Goal: Information Seeking & Learning: Learn about a topic

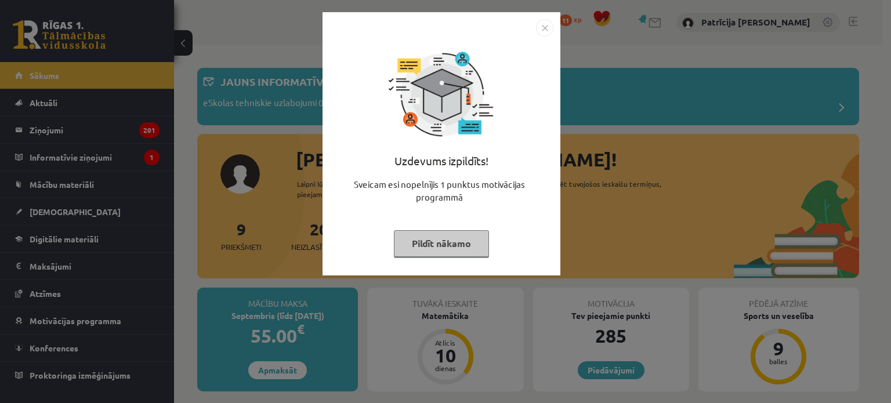
click at [427, 245] on button "Pildīt nākamo" at bounding box center [441, 243] width 95 height 27
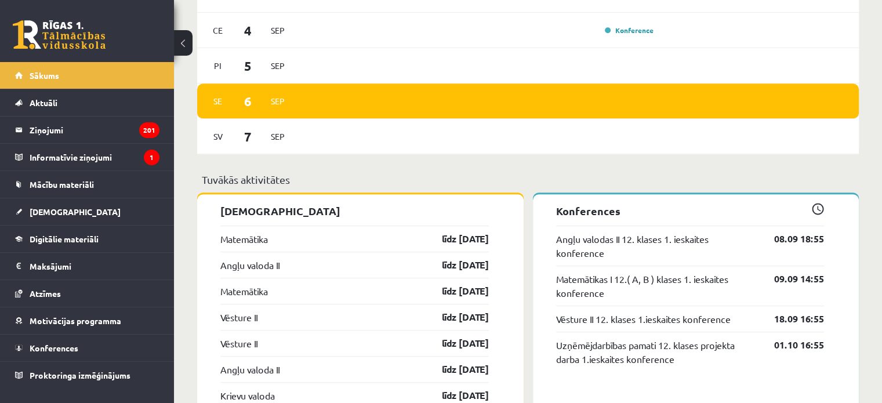
scroll to position [891, 0]
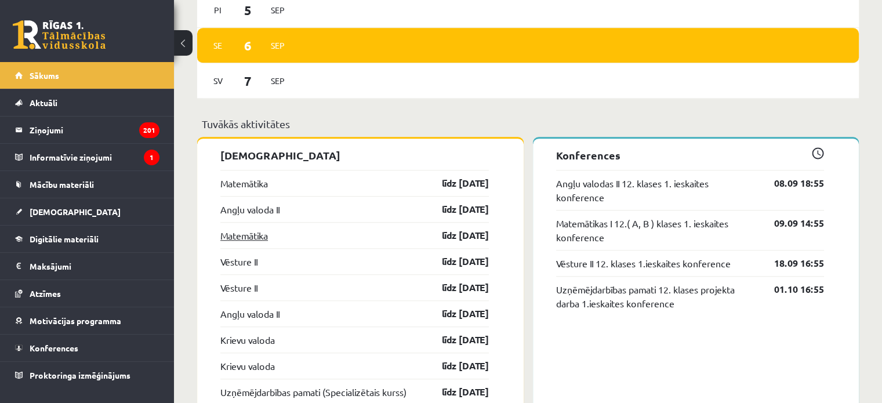
click at [245, 241] on link "Matemātika" at bounding box center [244, 235] width 48 height 14
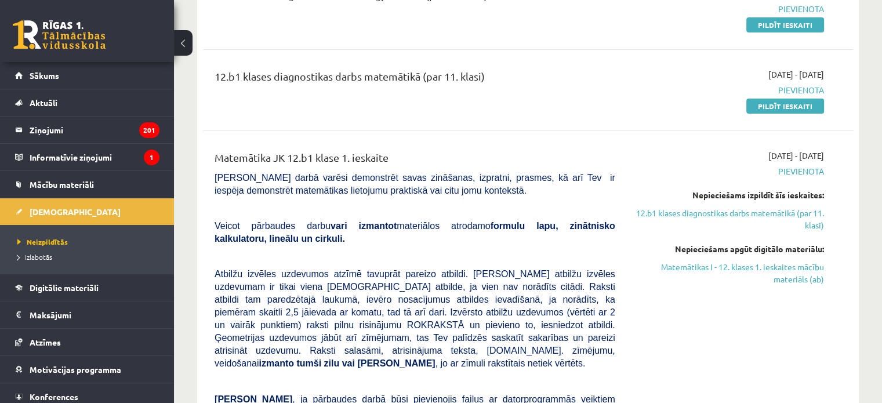
scroll to position [181, 0]
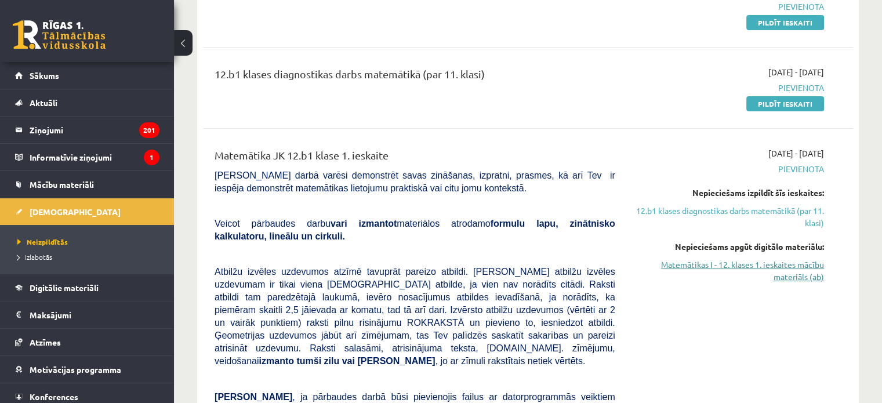
click at [661, 266] on link "Matemātikas I - 12. klases 1. ieskaites mācību materiāls (ab)" at bounding box center [728, 271] width 191 height 24
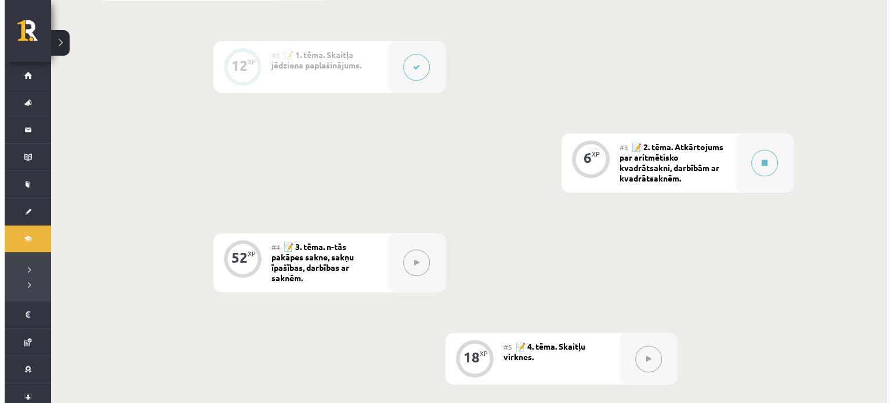
scroll to position [436, 0]
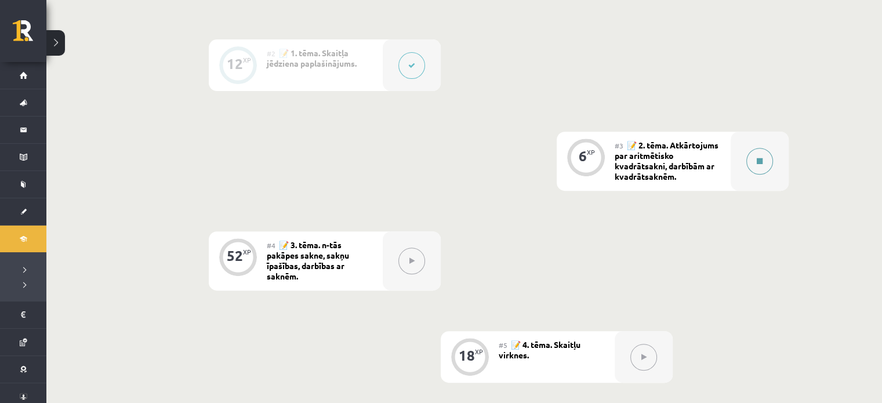
click at [760, 158] on icon at bounding box center [760, 161] width 6 height 7
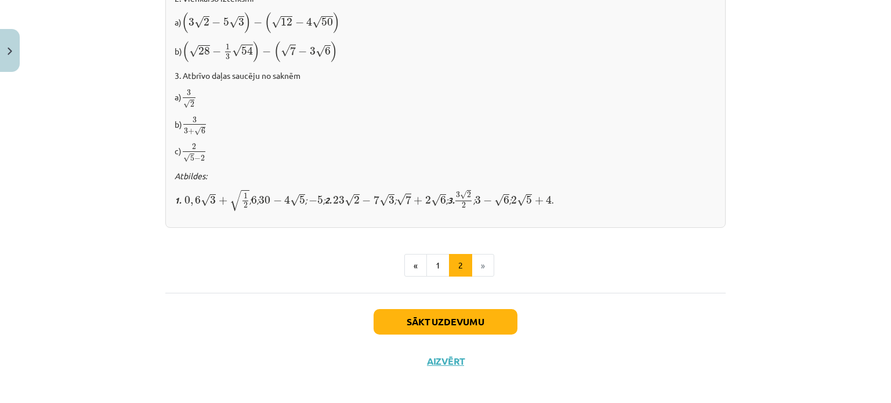
scroll to position [782, 0]
click at [459, 254] on button "2" at bounding box center [460, 264] width 23 height 23
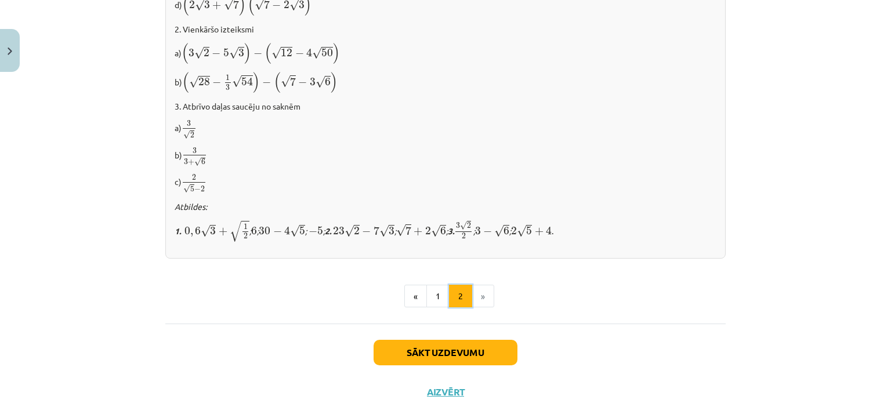
scroll to position [752, 0]
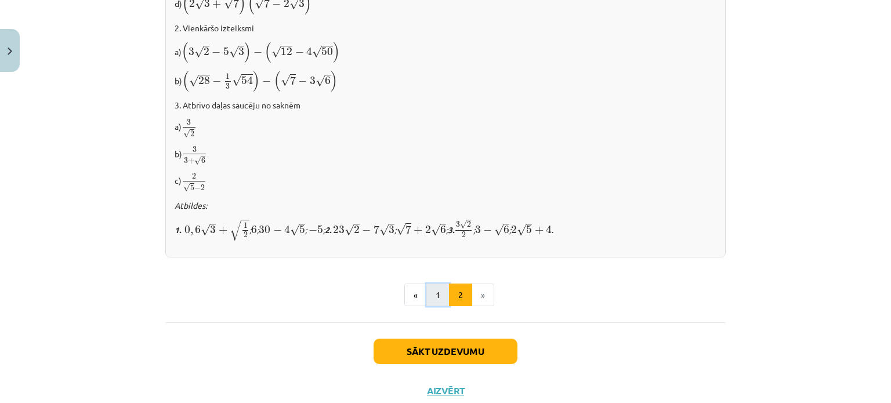
click at [429, 289] on button "1" at bounding box center [437, 295] width 23 height 23
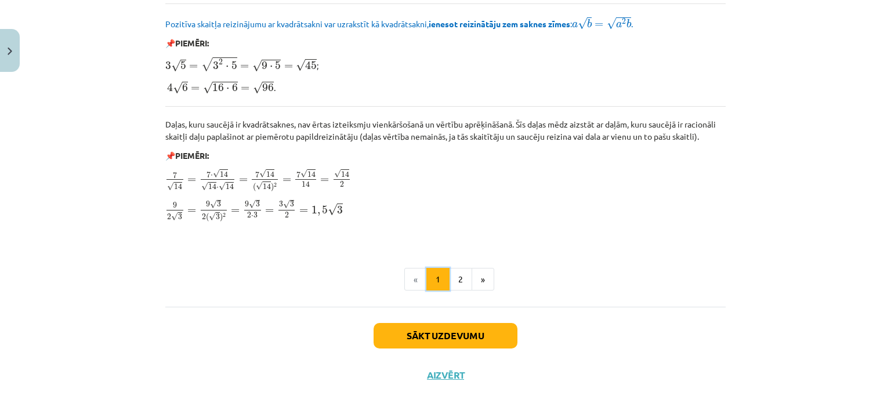
scroll to position [1395, 0]
click at [469, 342] on button "Sākt uzdevumu" at bounding box center [445, 337] width 144 height 26
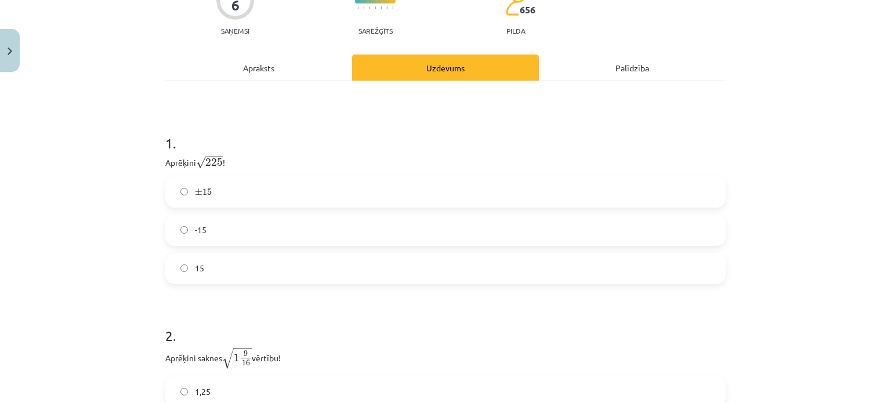
scroll to position [135, 0]
click at [467, 254] on label "15" at bounding box center [445, 268] width 558 height 29
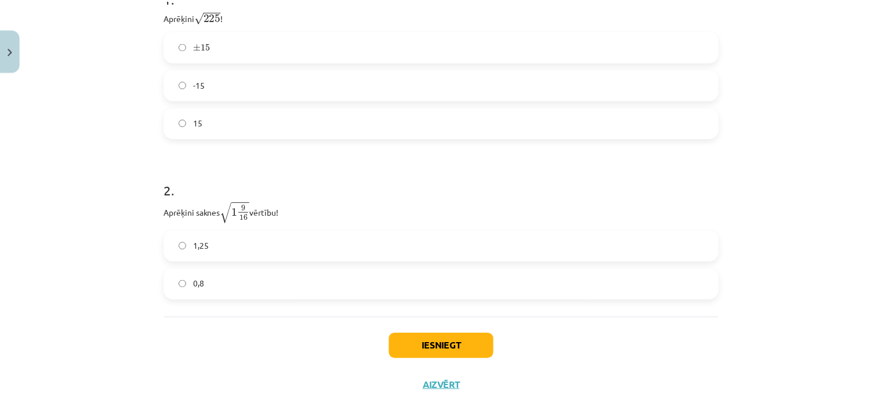
scroll to position [294, 0]
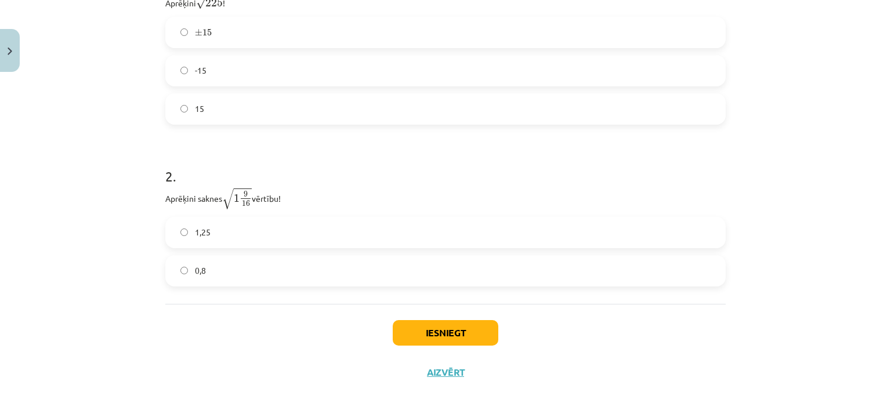
click at [436, 220] on label "1,25" at bounding box center [445, 232] width 558 height 29
click at [440, 338] on button "Iesniegt" at bounding box center [446, 333] width 106 height 26
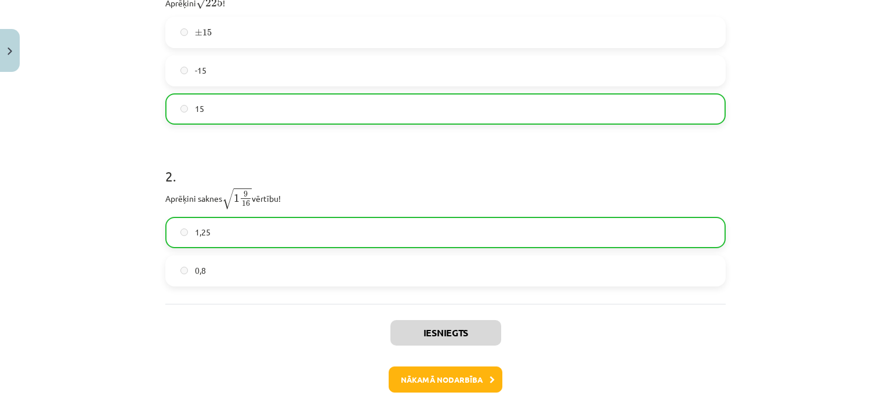
click at [23, 53] on div "Mācību tēma: Matemātikas i - 12. klases 1. ieskaites mācību materiāls (ab) #3 📝…" at bounding box center [445, 201] width 891 height 403
click at [16, 49] on button "Close" at bounding box center [10, 50] width 20 height 43
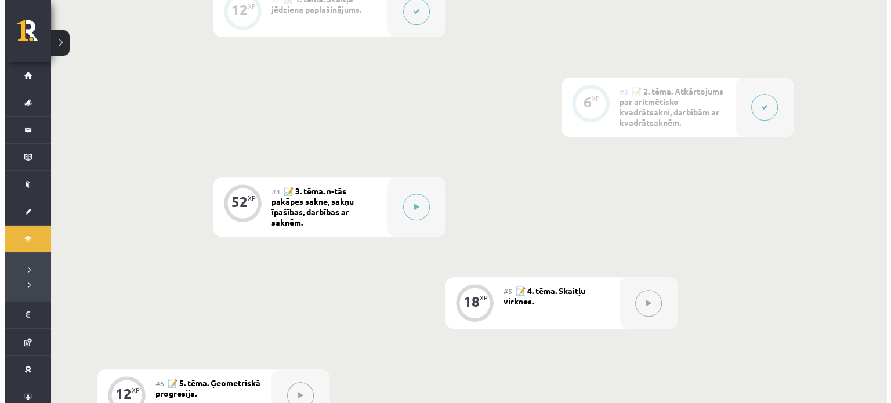
scroll to position [489, 0]
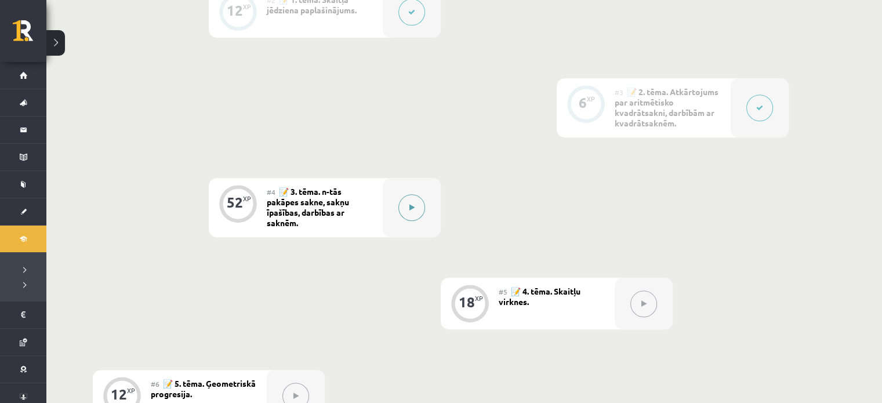
click at [422, 206] on button at bounding box center [411, 207] width 27 height 27
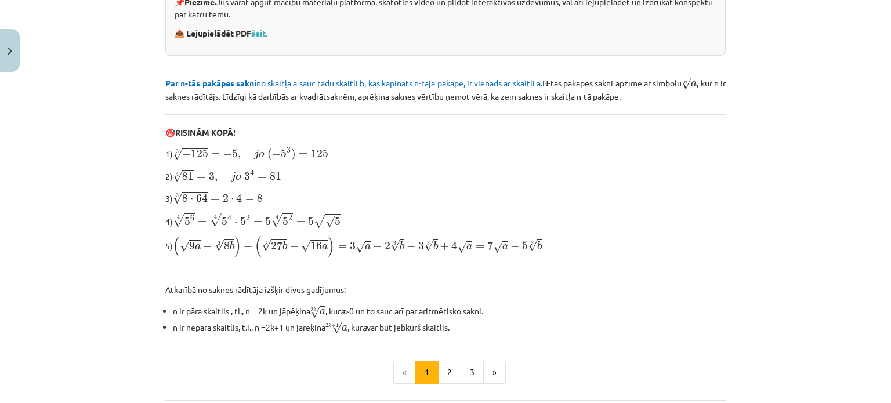
scroll to position [284, 0]
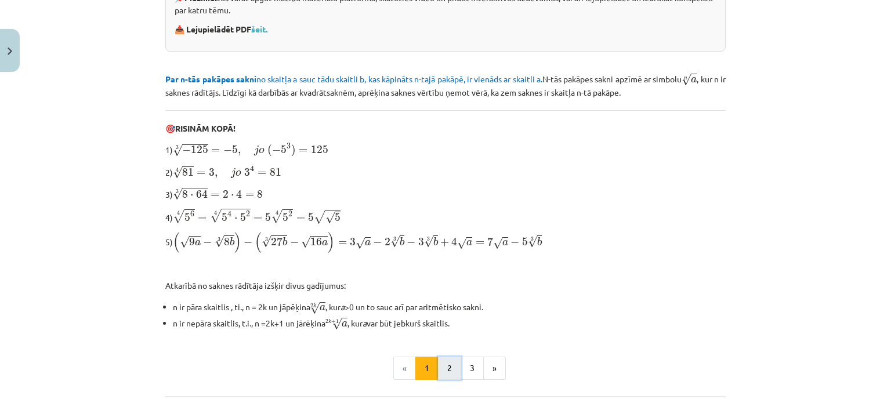
click at [438, 360] on button "2" at bounding box center [449, 368] width 23 height 23
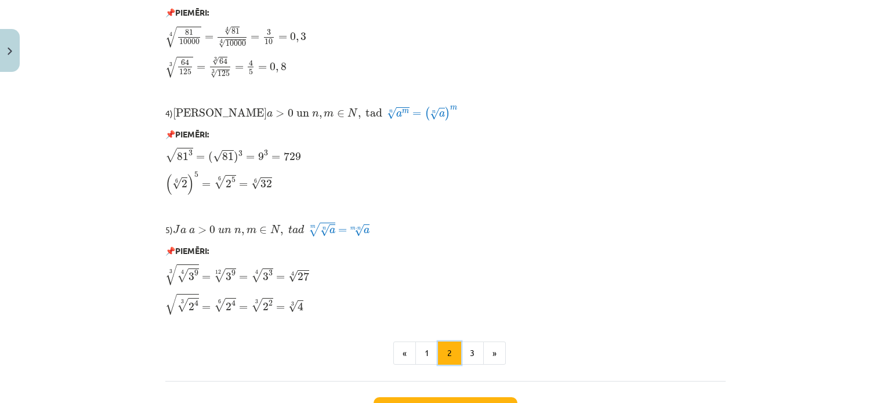
scroll to position [1007, 0]
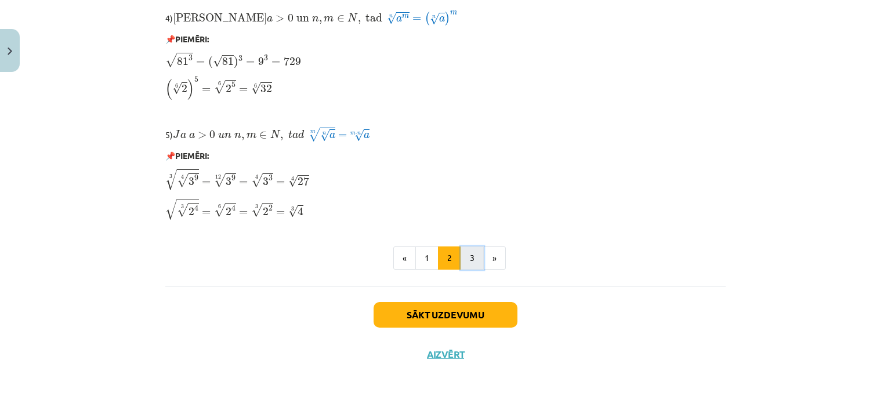
click at [473, 260] on button "3" at bounding box center [471, 257] width 23 height 23
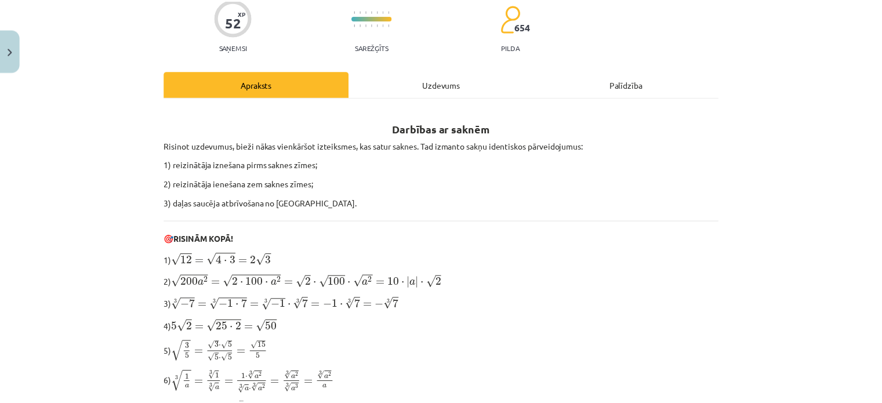
scroll to position [104, 0]
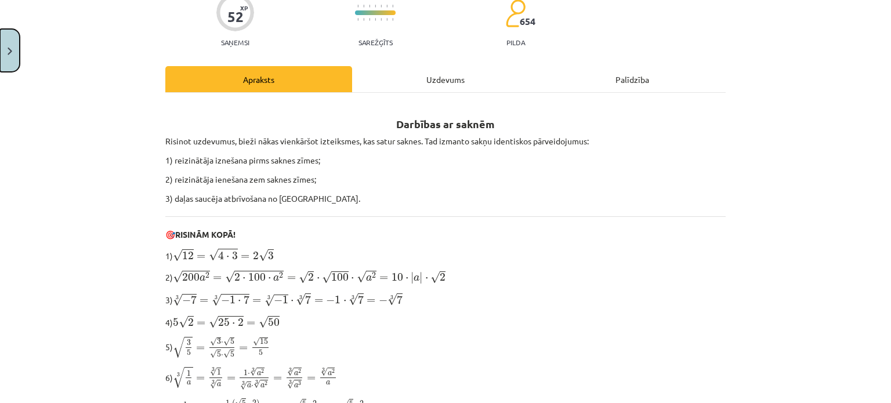
click at [7, 67] on button "Close" at bounding box center [10, 50] width 20 height 43
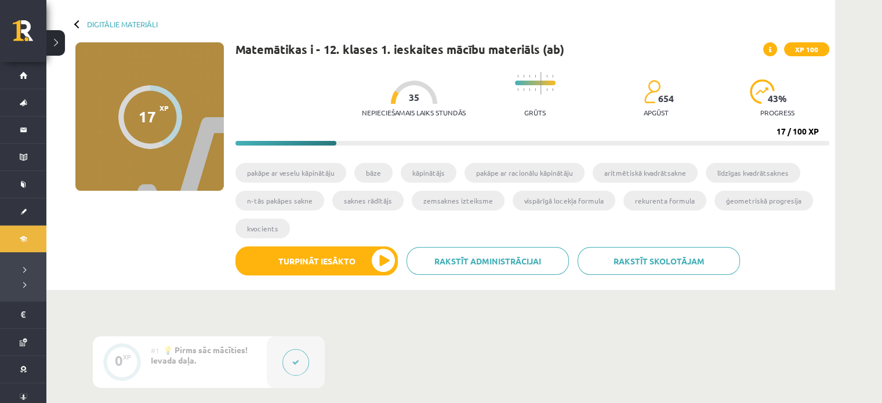
scroll to position [48, 0]
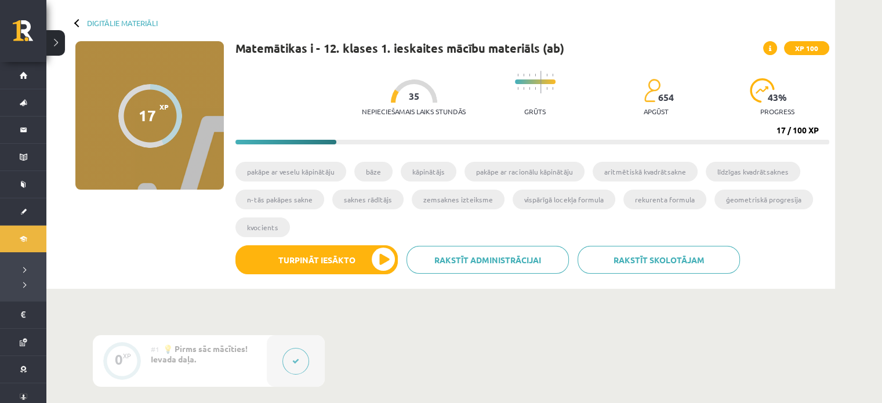
click at [63, 35] on button at bounding box center [55, 43] width 19 height 26
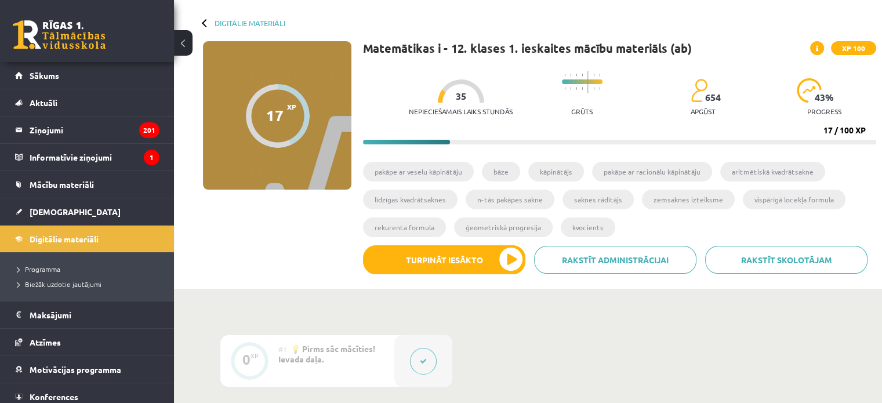
click at [177, 49] on button at bounding box center [183, 43] width 19 height 26
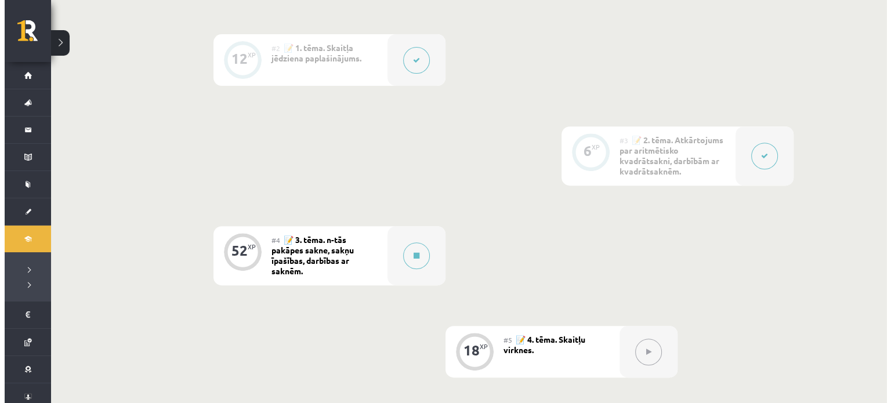
scroll to position [442, 0]
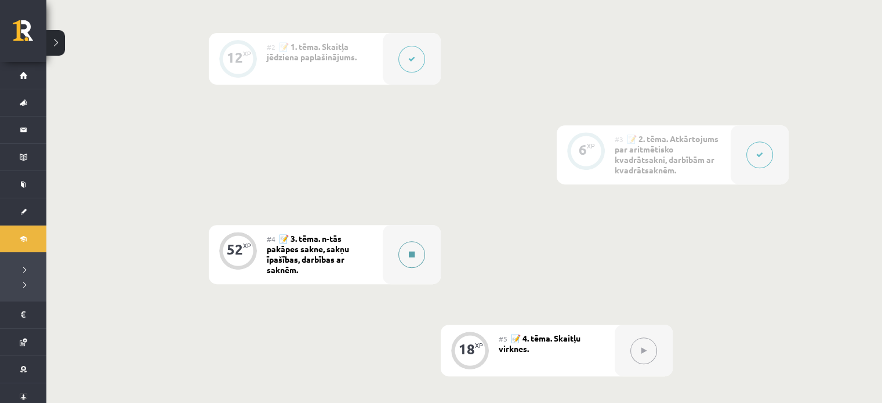
click at [408, 255] on button at bounding box center [411, 254] width 27 height 27
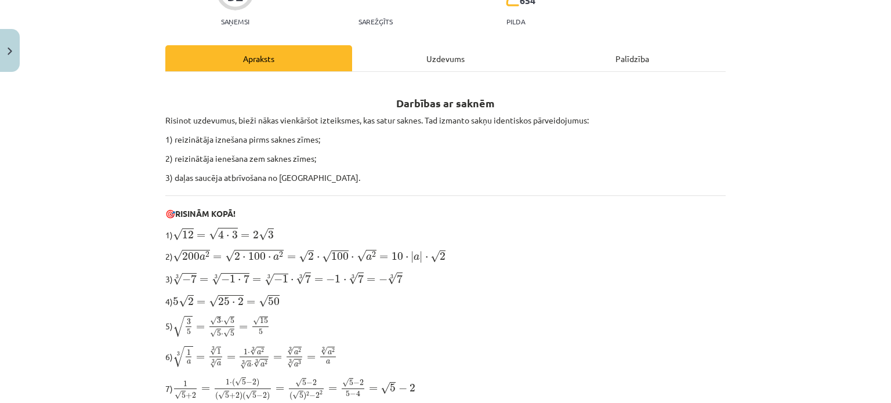
scroll to position [0, 0]
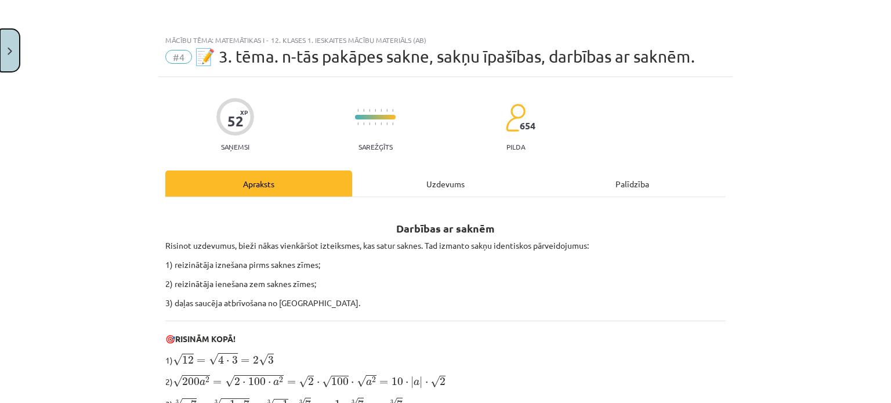
click at [14, 50] on button "Close" at bounding box center [10, 50] width 20 height 43
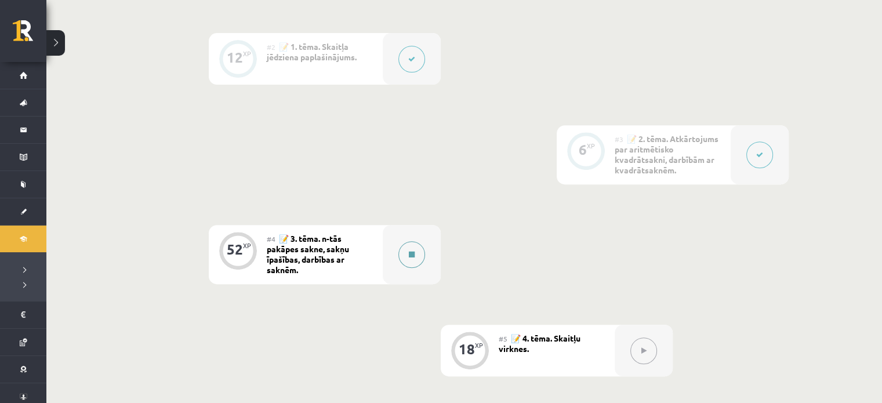
click at [412, 255] on icon at bounding box center [412, 254] width 6 height 7
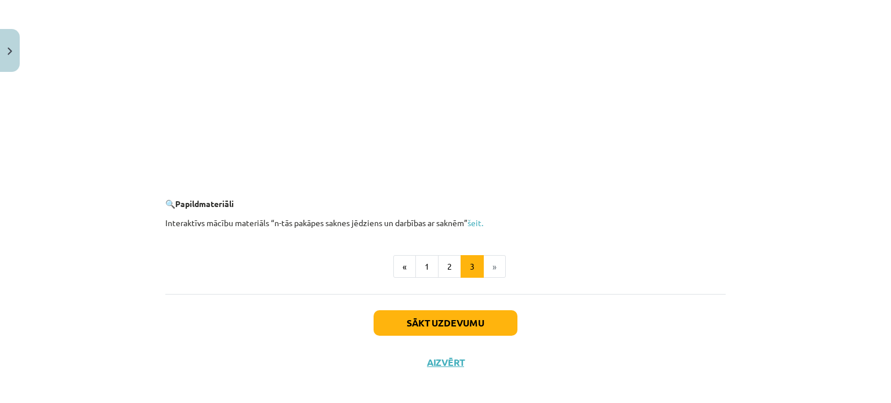
scroll to position [2125, 0]
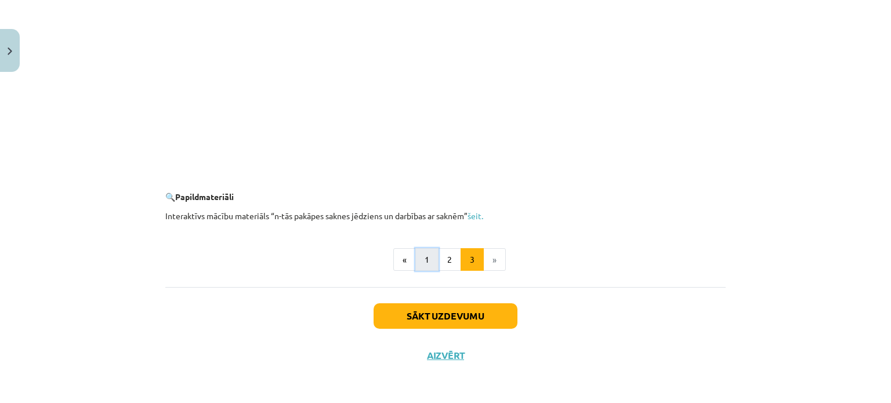
click at [427, 255] on button "1" at bounding box center [426, 259] width 23 height 23
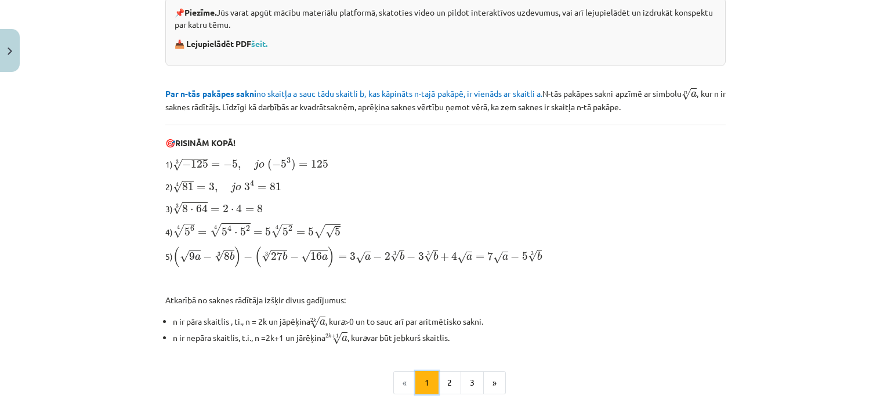
scroll to position [285, 0]
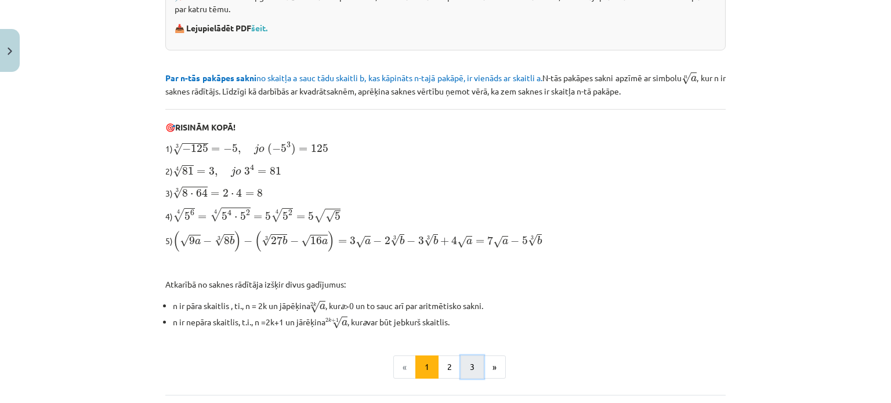
click at [473, 362] on button "3" at bounding box center [471, 366] width 23 height 23
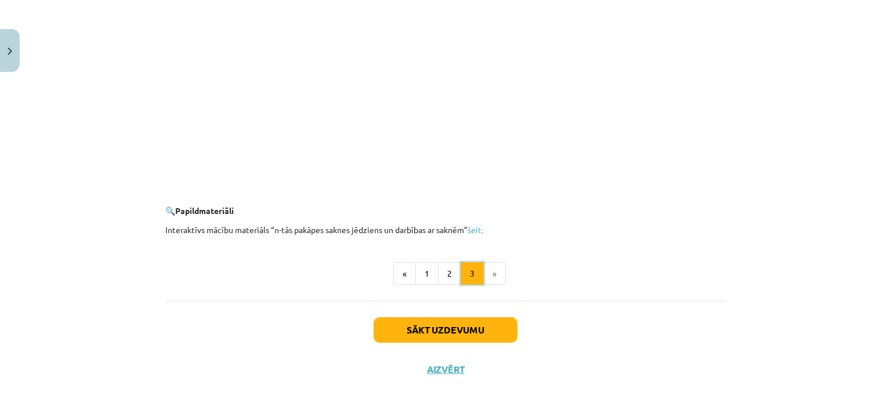
scroll to position [2111, 0]
click at [424, 279] on button "1" at bounding box center [426, 273] width 23 height 23
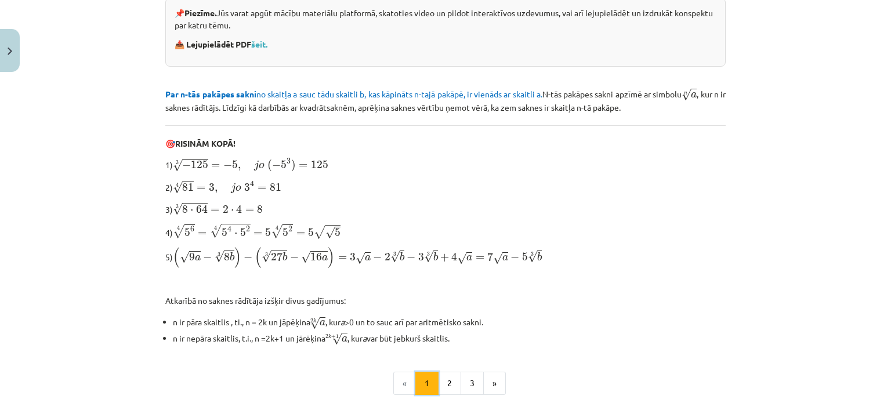
scroll to position [306, 0]
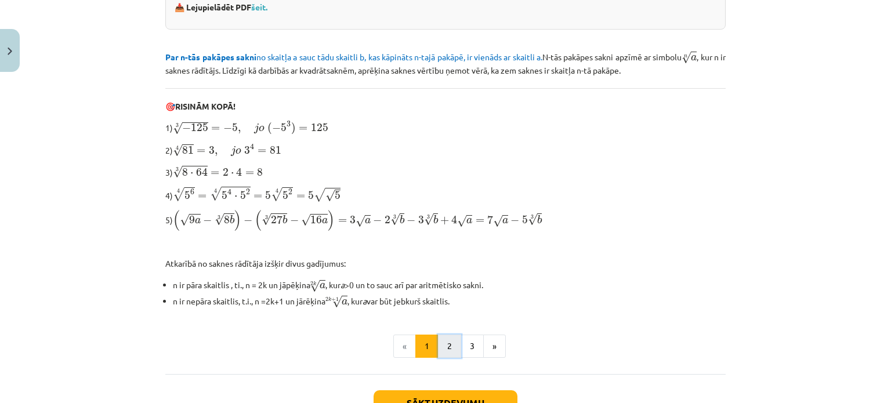
click at [443, 336] on button "2" at bounding box center [449, 346] width 23 height 23
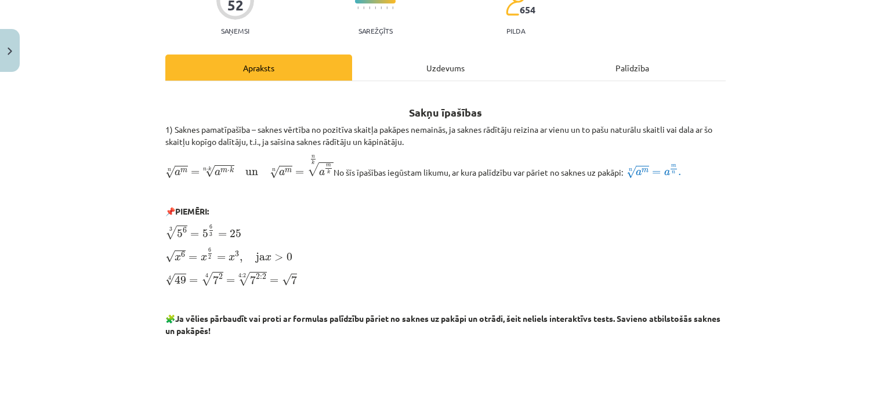
scroll to position [0, 0]
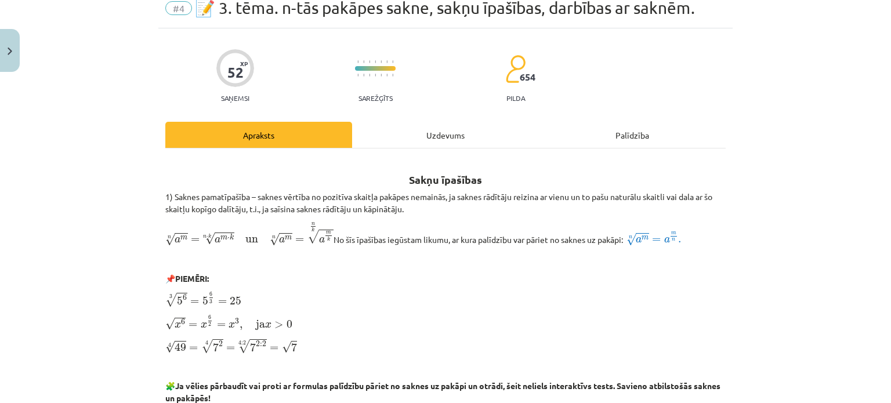
scroll to position [49, 0]
click at [451, 126] on div "Uzdevums" at bounding box center [445, 135] width 187 height 26
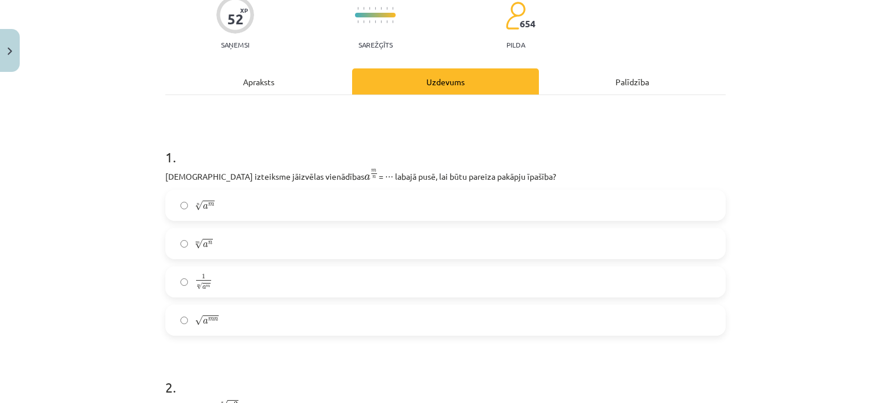
scroll to position [39, 0]
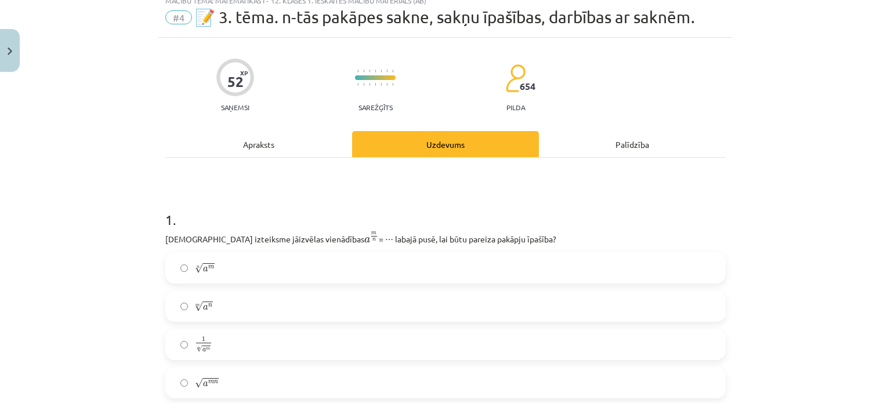
click at [253, 136] on div "Apraksts" at bounding box center [258, 144] width 187 height 26
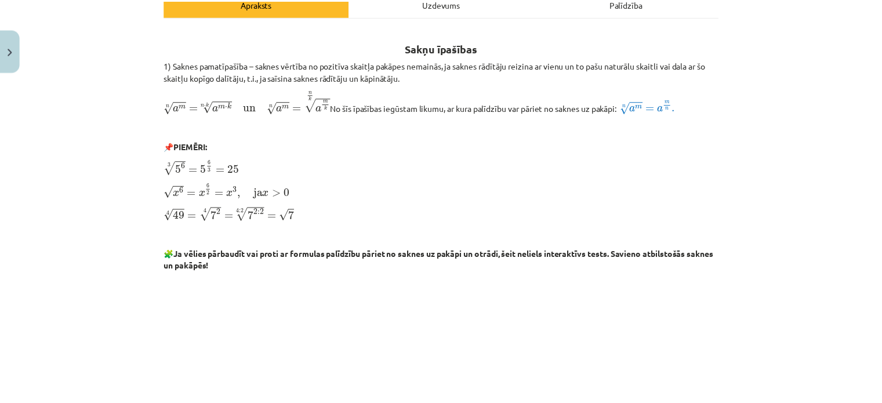
scroll to position [180, 0]
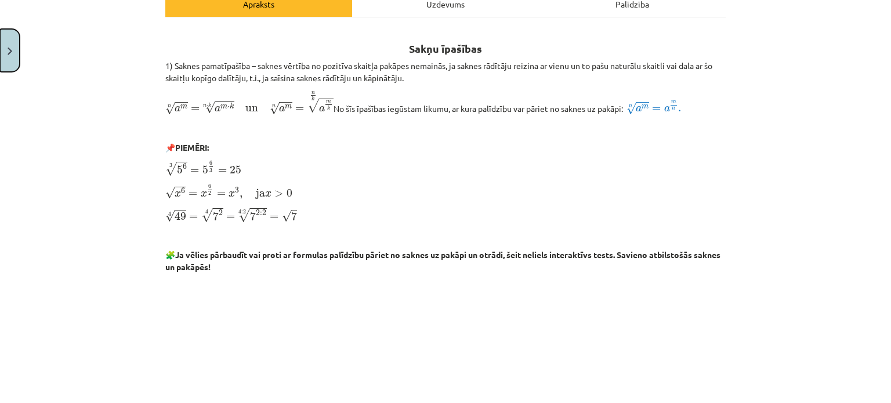
click at [8, 53] on img "Close" at bounding box center [10, 52] width 5 height 8
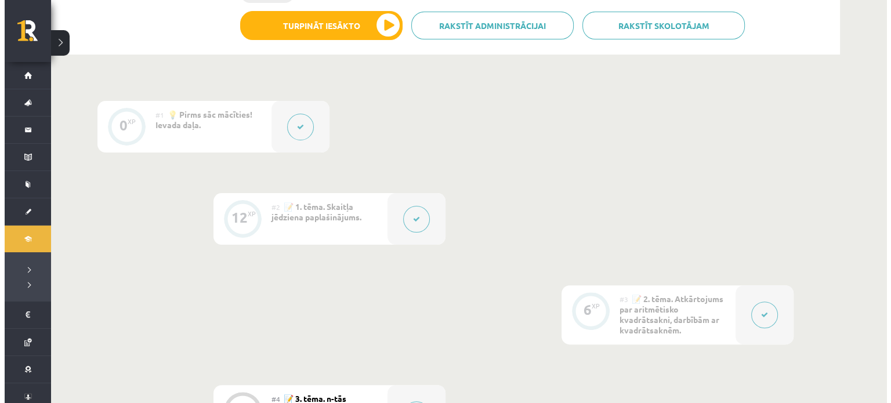
scroll to position [385, 0]
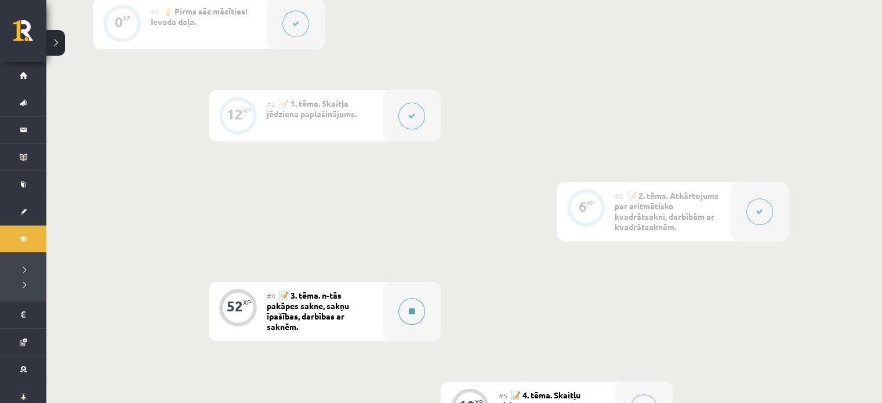
click at [391, 310] on div at bounding box center [412, 311] width 58 height 59
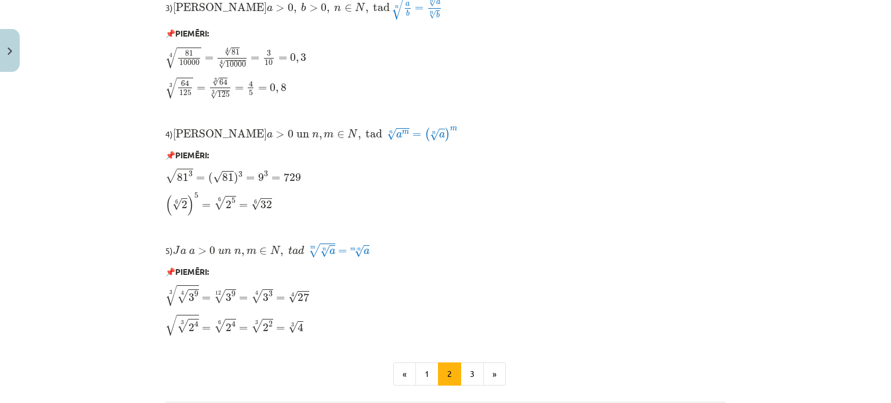
scroll to position [1007, 0]
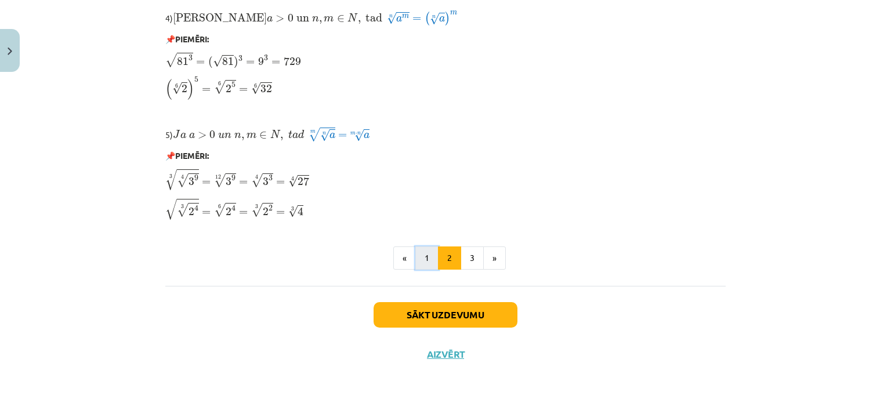
click at [427, 264] on button "1" at bounding box center [426, 257] width 23 height 23
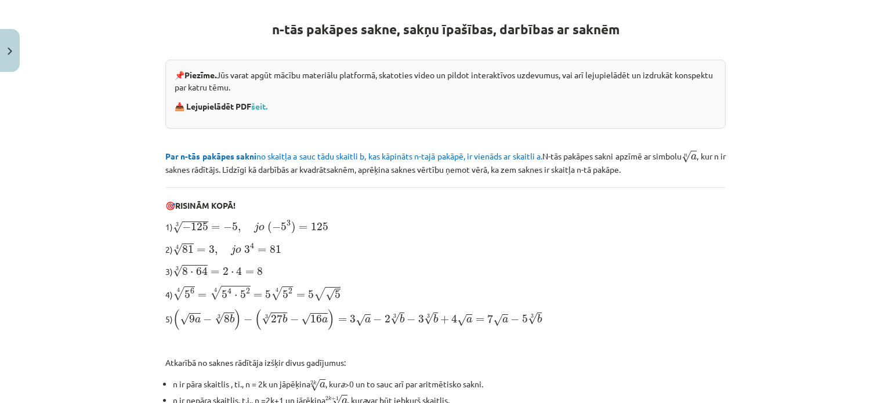
scroll to position [390, 0]
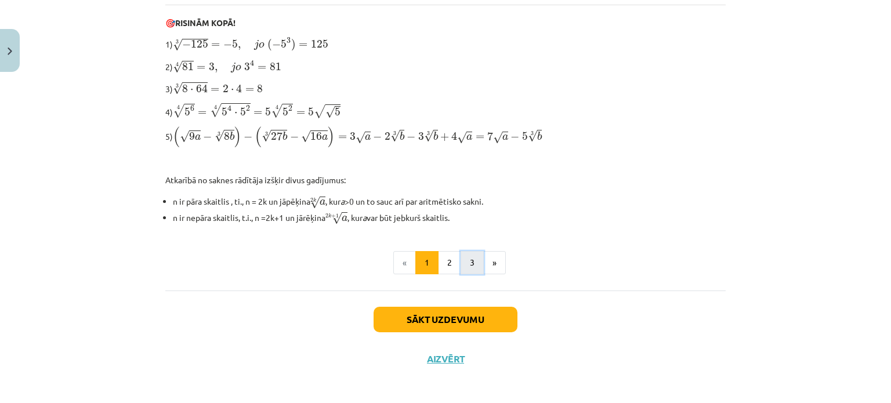
click at [460, 267] on button "3" at bounding box center [471, 262] width 23 height 23
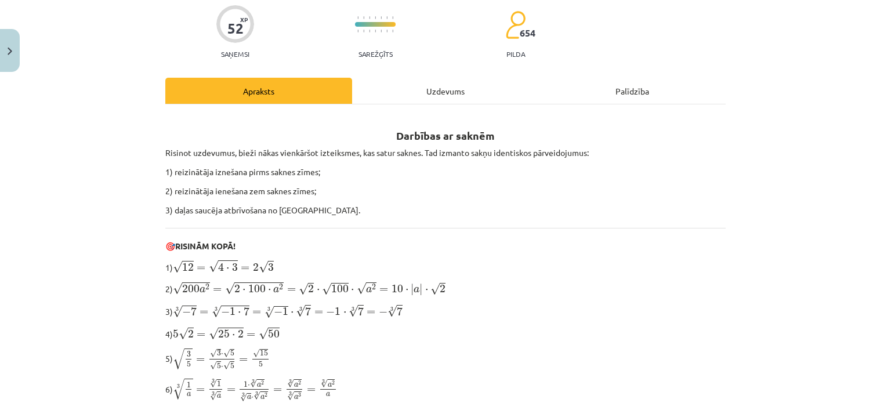
scroll to position [0, 0]
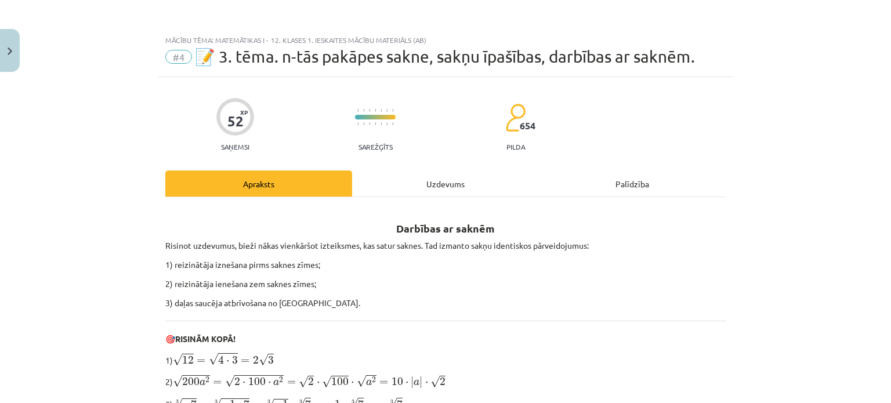
click at [469, 178] on div "Uzdevums" at bounding box center [445, 183] width 187 height 26
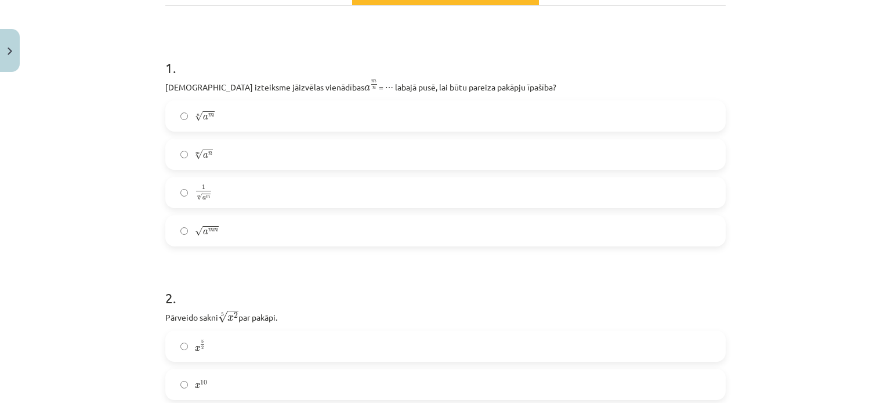
scroll to position [193, 0]
click at [446, 148] on label "m √ a n a n m" at bounding box center [445, 153] width 558 height 29
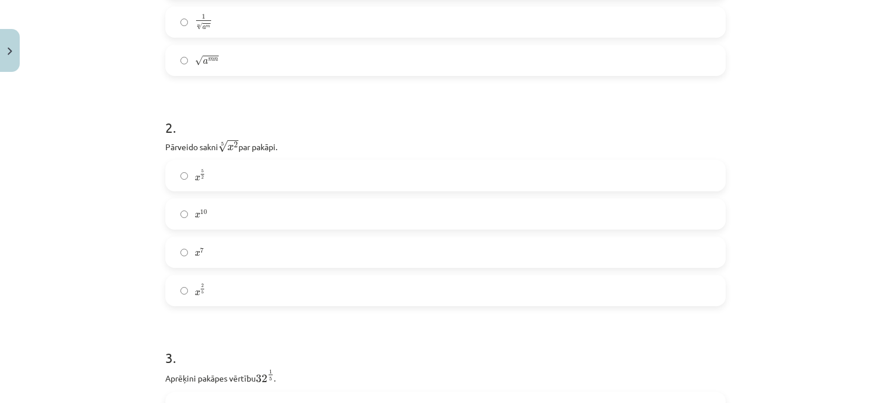
scroll to position [362, 0]
click at [300, 281] on label "x 2 5 x 2 5" at bounding box center [445, 289] width 558 height 29
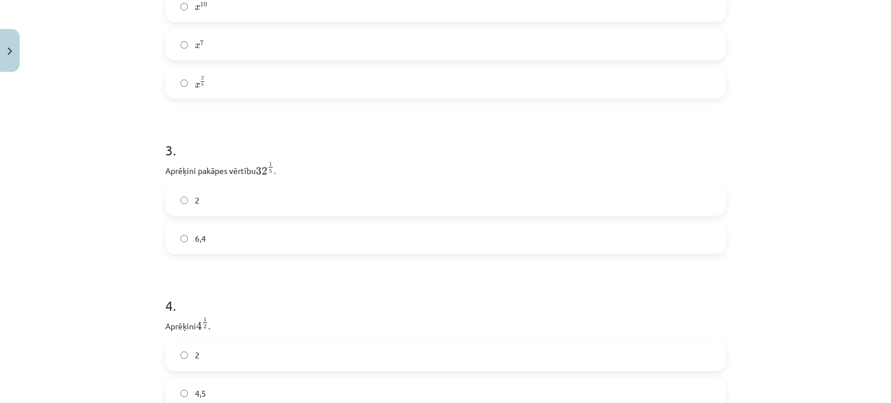
scroll to position [571, 0]
click at [377, 194] on label "2" at bounding box center [445, 198] width 558 height 29
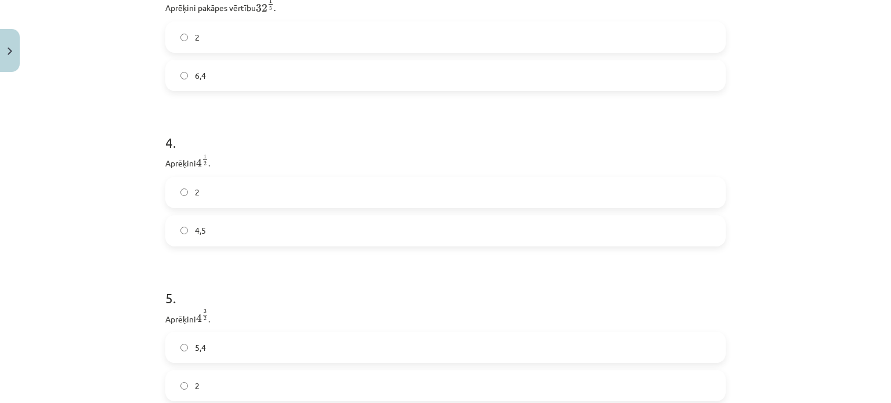
scroll to position [734, 0]
click at [389, 192] on label "2" at bounding box center [445, 190] width 558 height 29
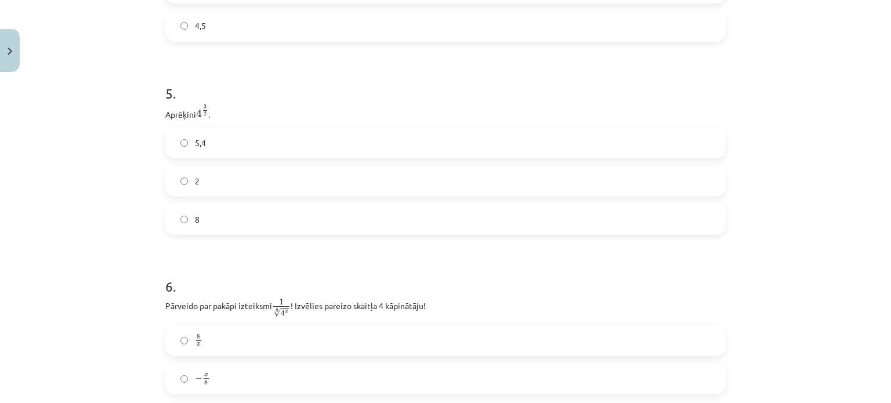
scroll to position [938, 0]
click at [389, 191] on label "2" at bounding box center [445, 180] width 558 height 29
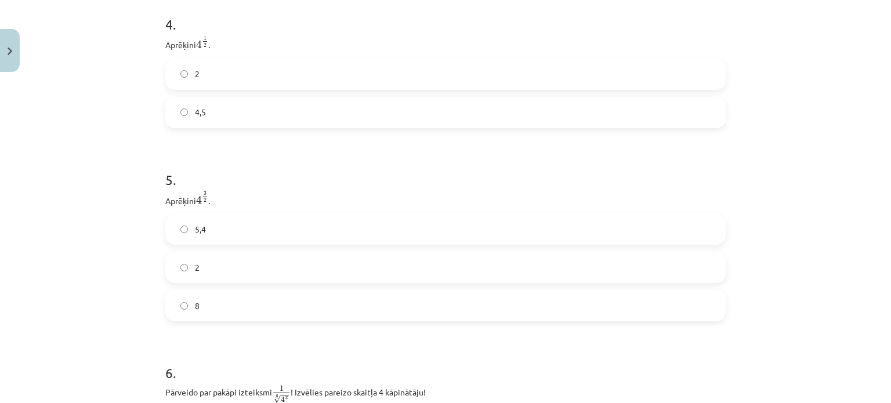
scroll to position [850, 0]
click at [344, 301] on label "8" at bounding box center [445, 306] width 558 height 29
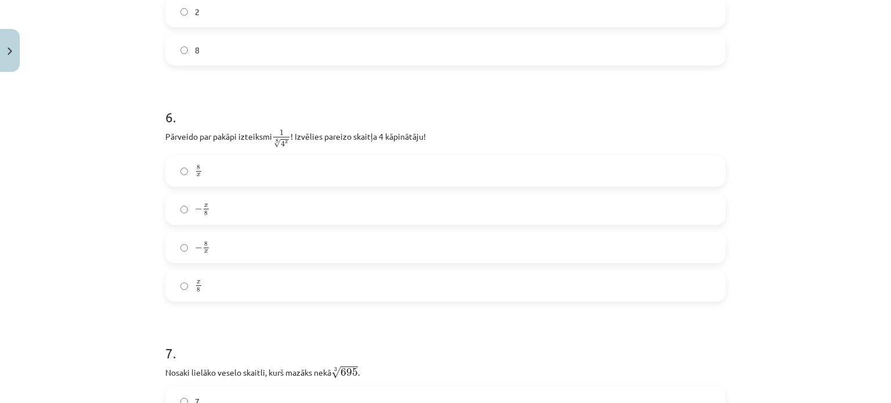
scroll to position [1106, 0]
click at [322, 172] on label "8 x 8 x" at bounding box center [445, 171] width 558 height 29
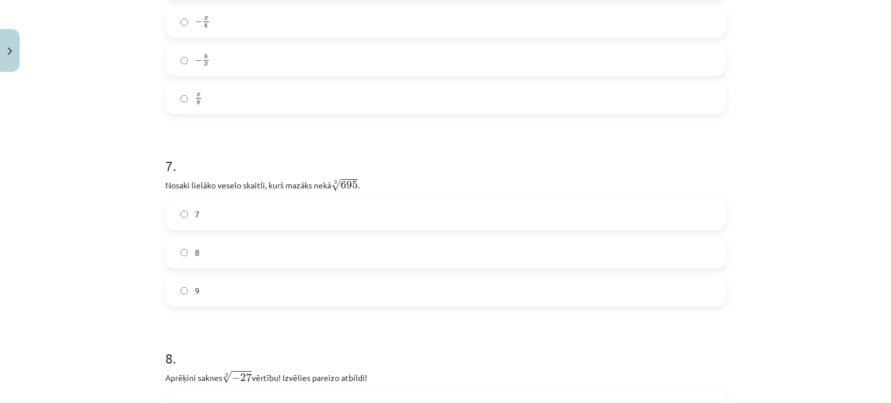
scroll to position [1298, 0]
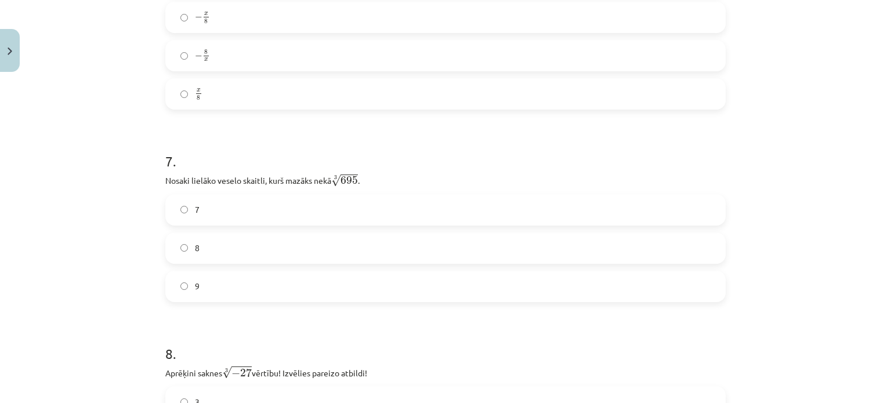
click at [308, 256] on label "8" at bounding box center [445, 248] width 558 height 29
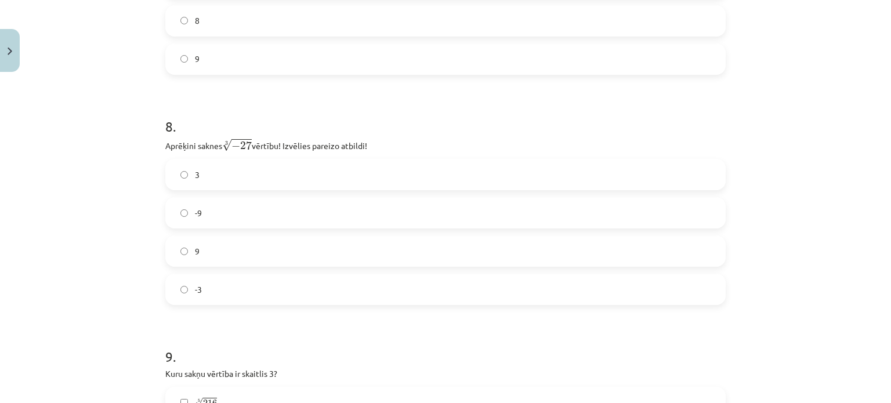
scroll to position [1526, 0]
click at [234, 301] on label "-3" at bounding box center [445, 288] width 558 height 29
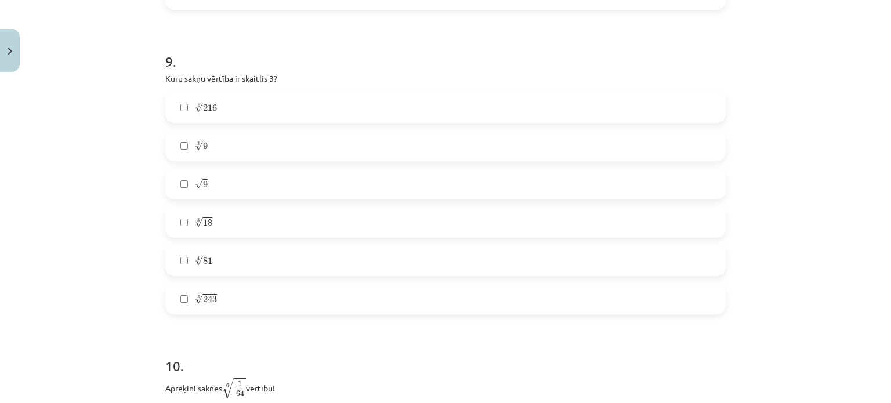
scroll to position [1829, 0]
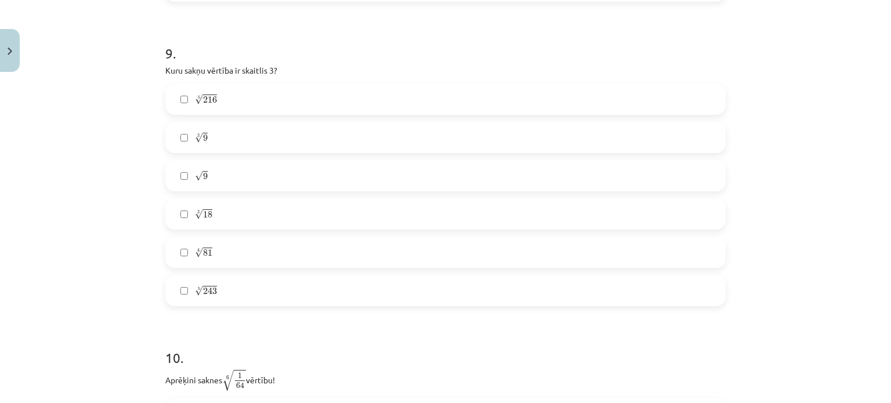
click at [213, 135] on label "3 √ 9 9 3" at bounding box center [445, 137] width 558 height 29
click at [204, 137] on label "3 √ 9 9 3" at bounding box center [445, 137] width 558 height 29
click at [223, 252] on label "4 √ 81 81 4" at bounding box center [445, 252] width 558 height 29
click at [262, 278] on label "5 √ 243 243 5" at bounding box center [445, 290] width 558 height 29
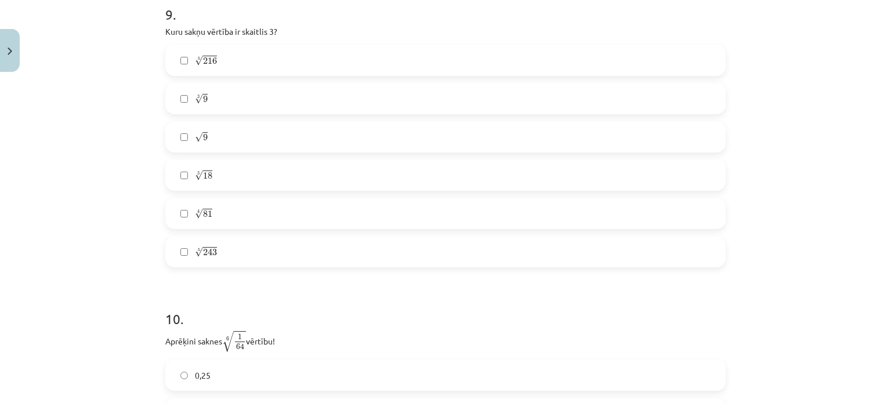
scroll to position [1873, 0]
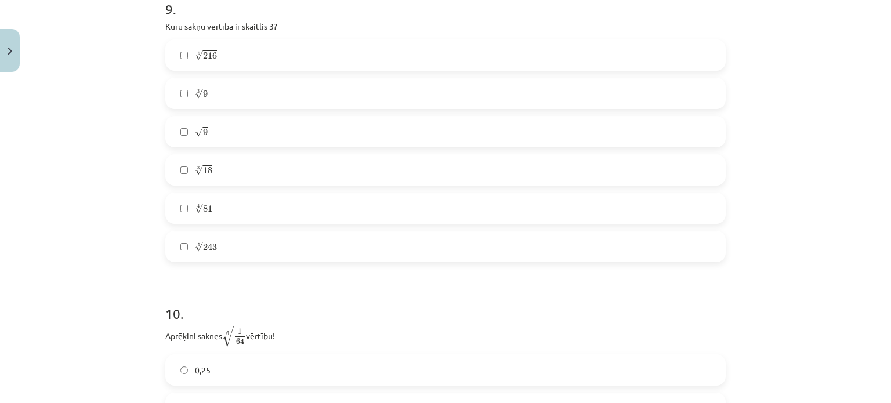
click at [254, 128] on label "√ 9 9" at bounding box center [445, 131] width 558 height 29
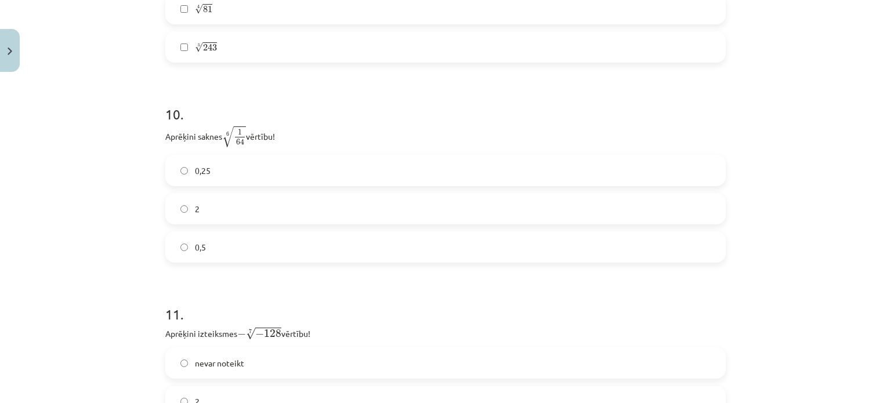
scroll to position [2073, 0]
click at [216, 217] on label "2" at bounding box center [445, 208] width 558 height 29
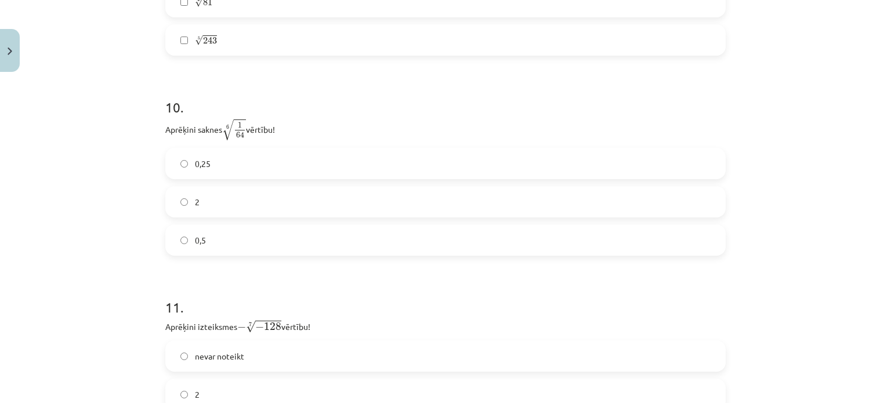
scroll to position [2078, 0]
click at [256, 231] on label "0,5" at bounding box center [445, 241] width 558 height 29
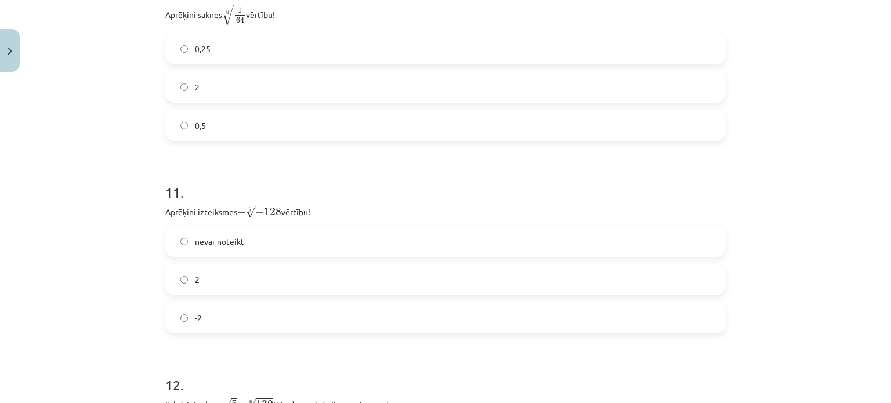
scroll to position [2195, 0]
click at [251, 260] on div "nevar noteikt 2 -2" at bounding box center [445, 279] width 560 height 108
click at [253, 268] on label "2" at bounding box center [445, 278] width 558 height 29
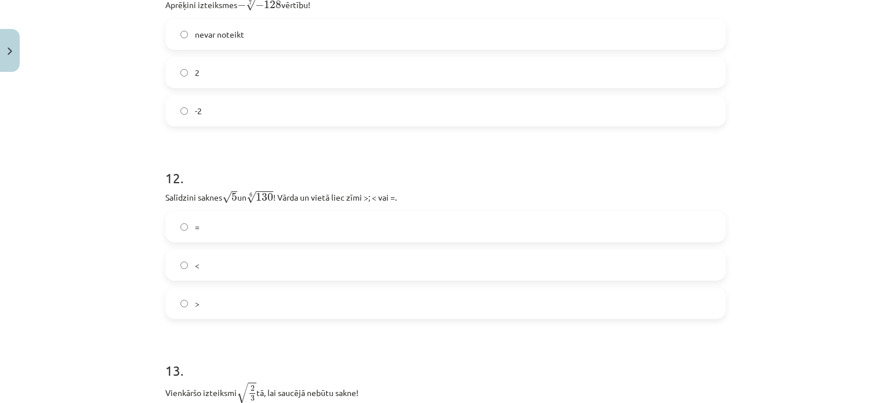
scroll to position [2408, 0]
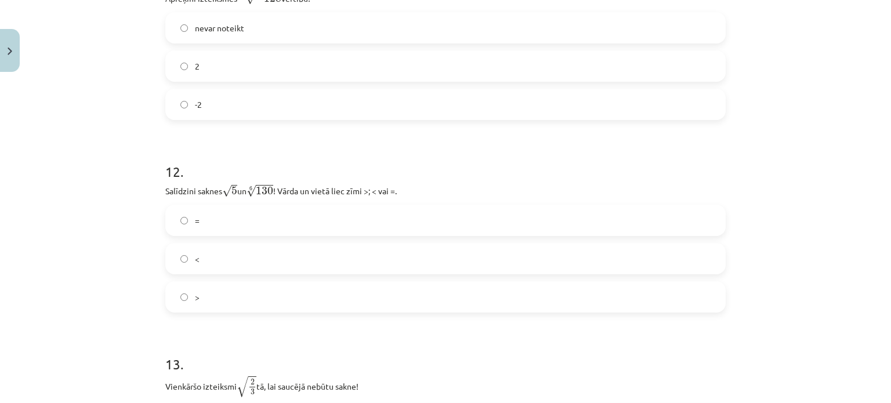
click at [350, 291] on label ">" at bounding box center [445, 296] width 558 height 29
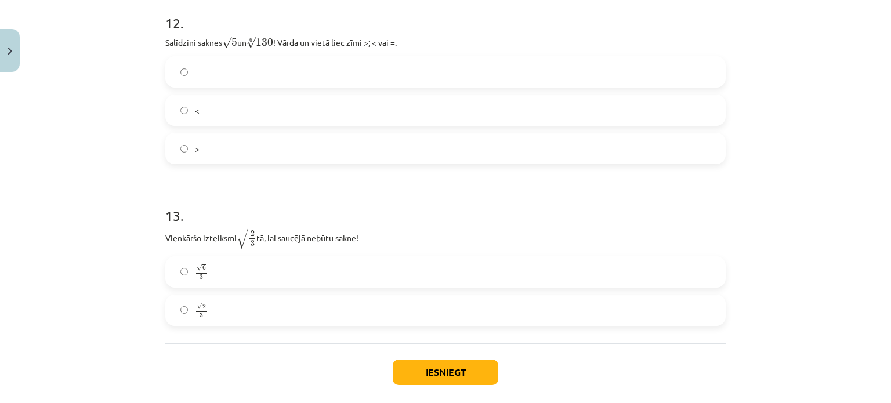
scroll to position [2557, 0]
click at [273, 275] on label "√ 6 3 6 3" at bounding box center [445, 271] width 558 height 29
click at [451, 373] on button "Iesniegt" at bounding box center [446, 372] width 106 height 26
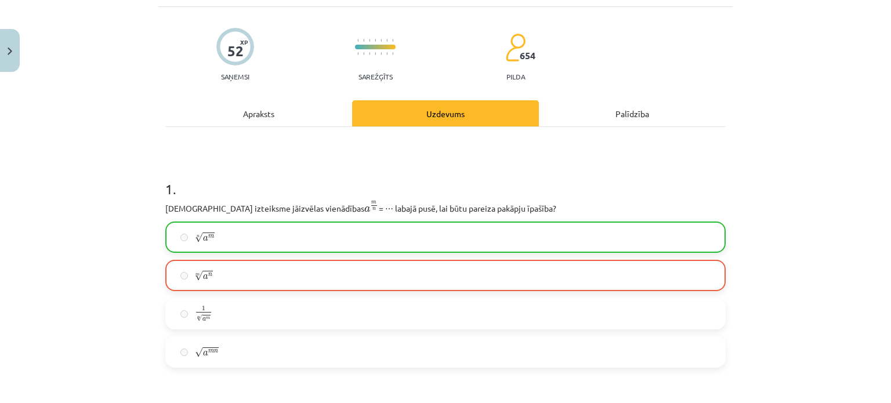
scroll to position [66, 0]
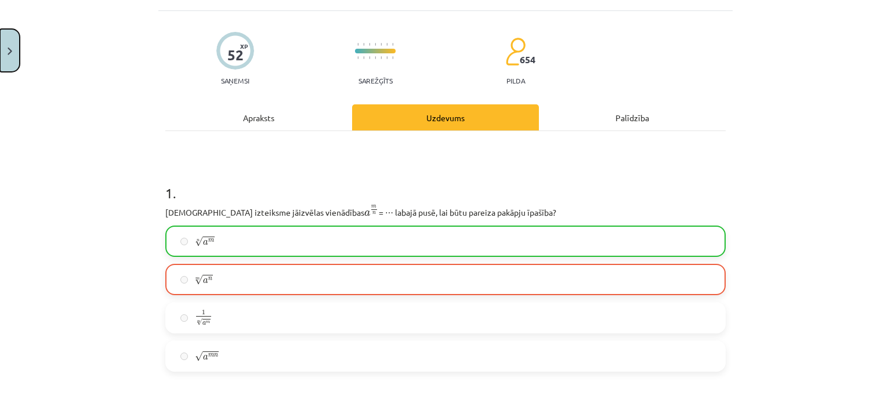
click at [1, 48] on button "Close" at bounding box center [10, 50] width 20 height 43
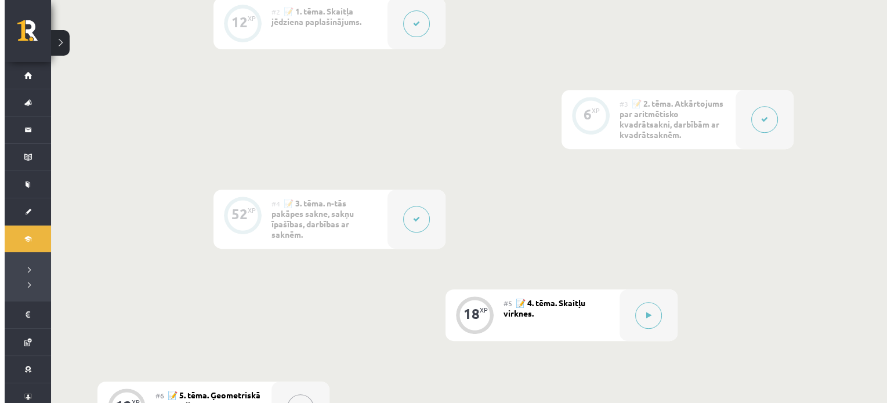
scroll to position [478, 0]
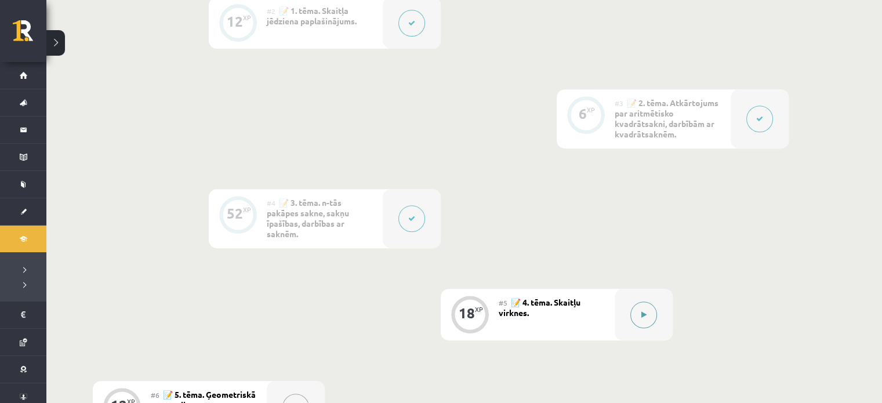
click at [638, 311] on button at bounding box center [643, 315] width 27 height 27
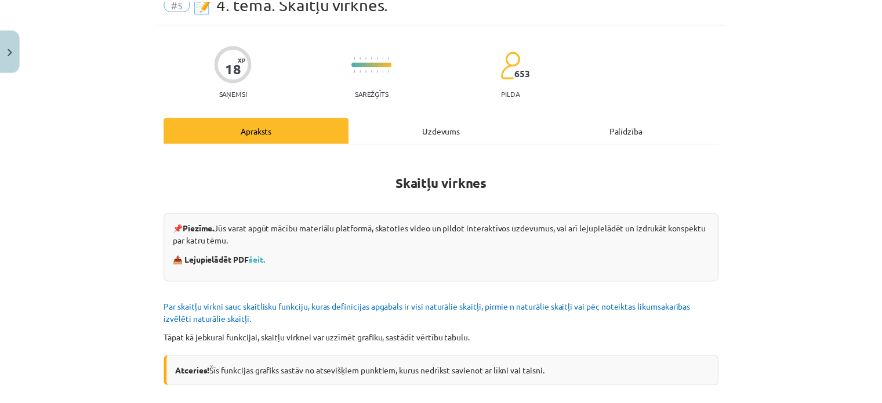
scroll to position [0, 0]
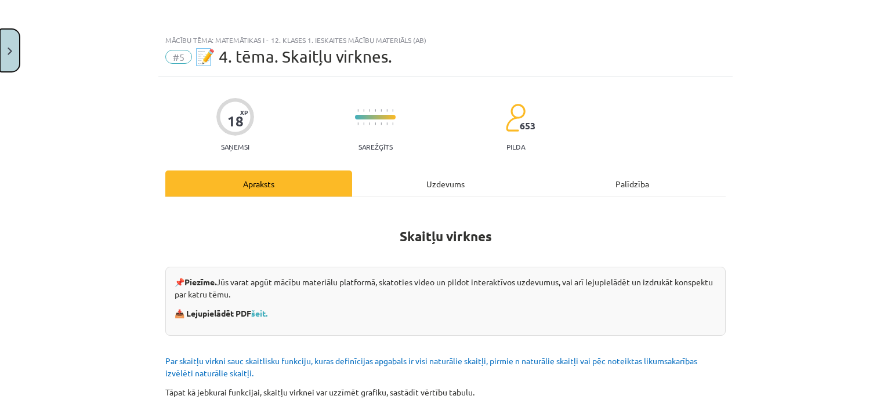
click at [16, 45] on button "Close" at bounding box center [10, 50] width 20 height 43
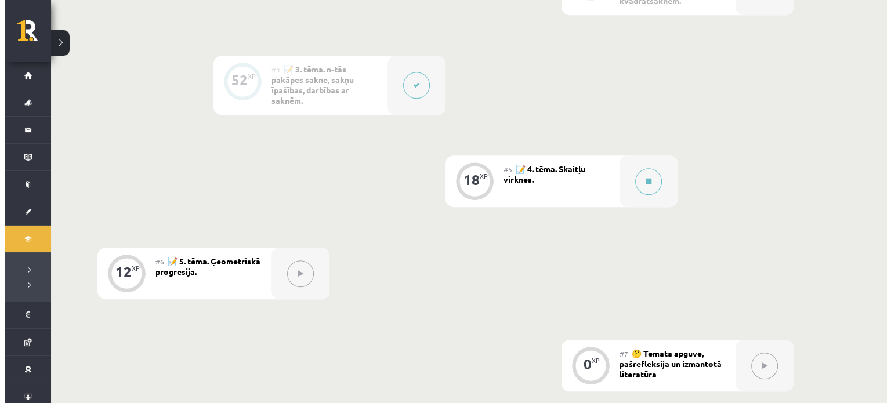
scroll to position [612, 0]
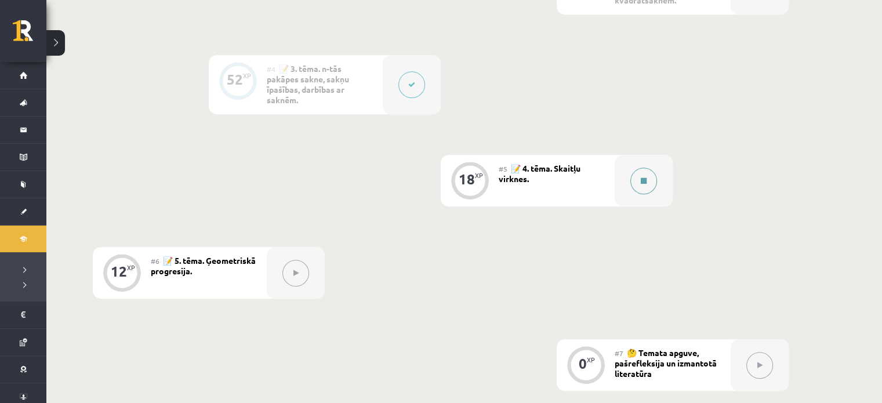
click at [627, 178] on div at bounding box center [644, 181] width 58 height 52
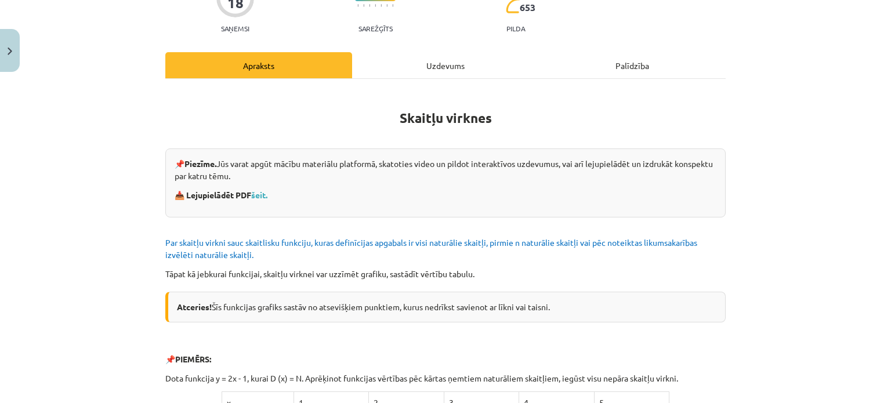
scroll to position [118, 0]
click at [262, 193] on link "šeit." at bounding box center [259, 195] width 16 height 10
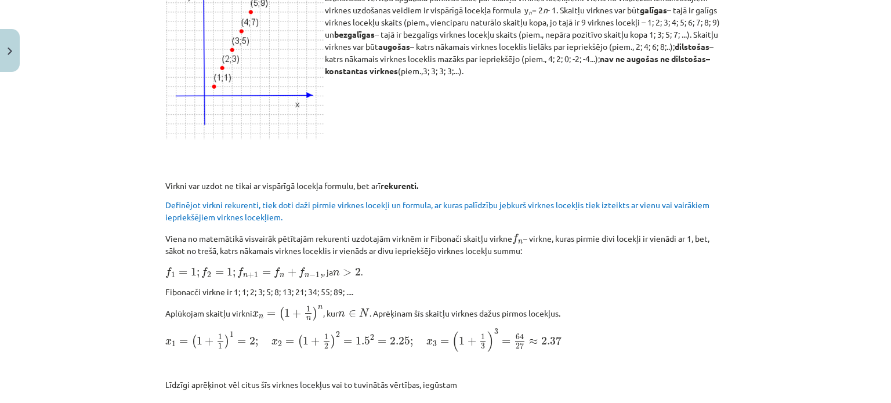
scroll to position [609, 0]
